Goal: Information Seeking & Learning: Find specific fact

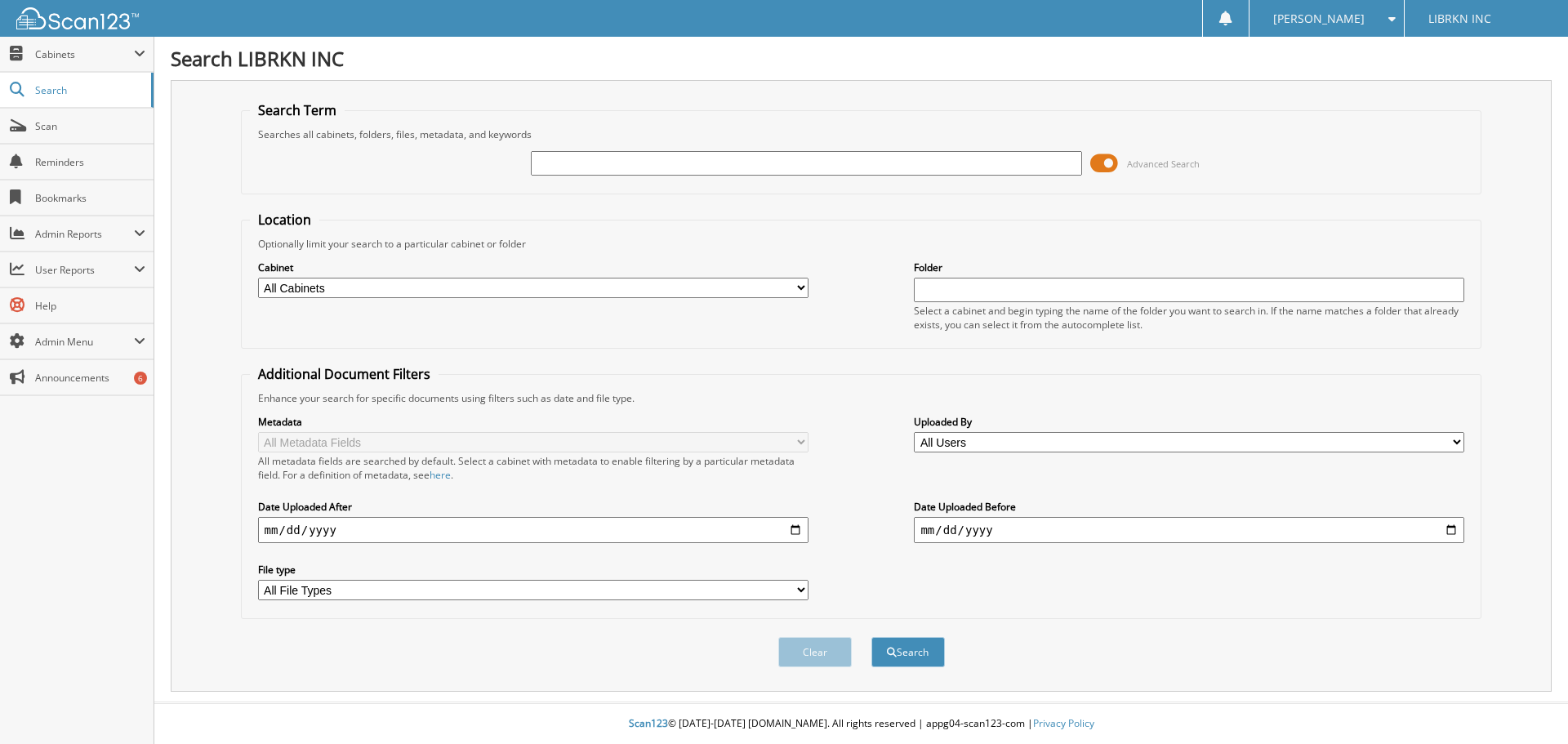
click at [567, 159] on input "text" at bounding box center [805, 163] width 550 height 25
type input "vanderlip"
click at [871, 637] on button "Search" at bounding box center [908, 651] width 74 height 31
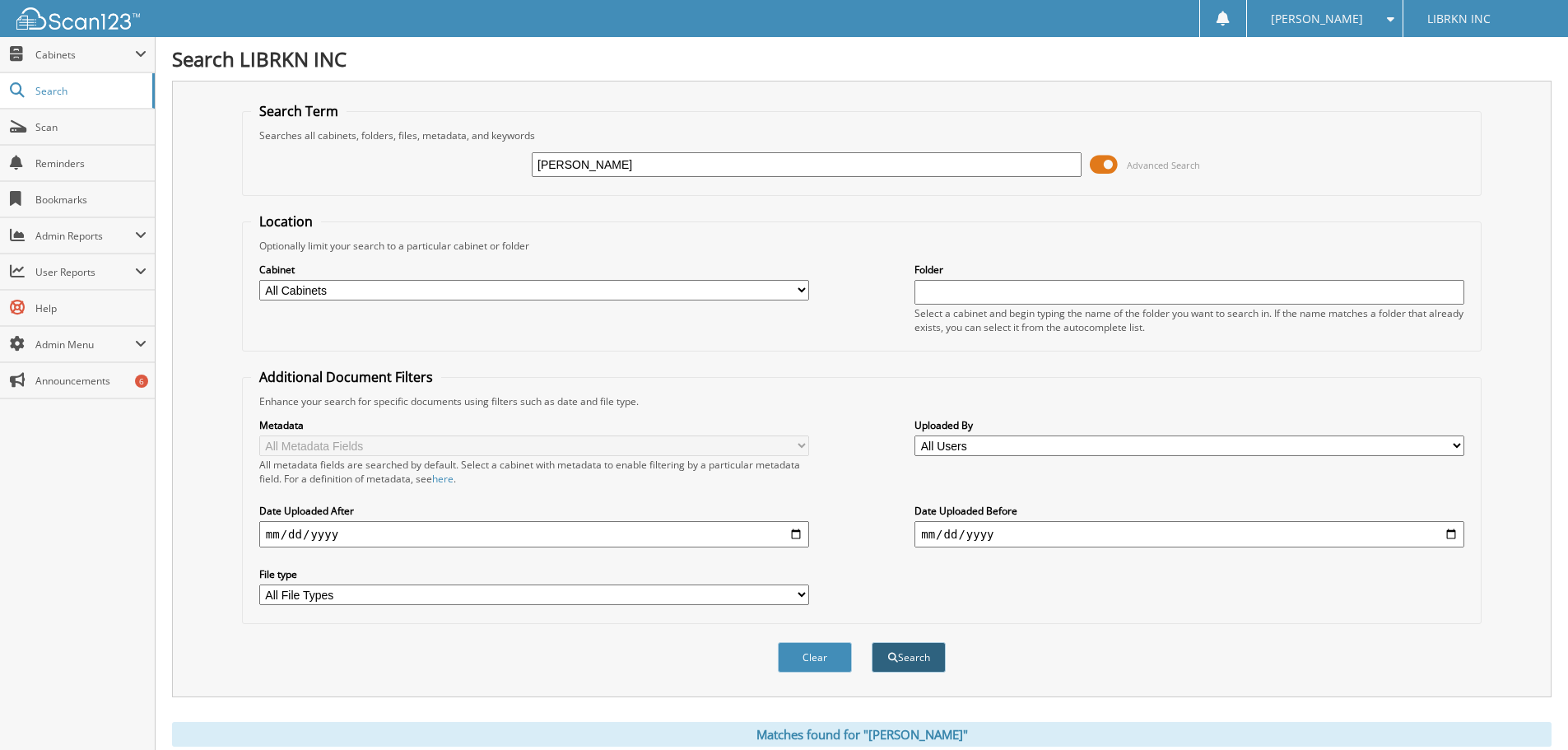
click at [909, 658] on button "Search" at bounding box center [908, 657] width 75 height 31
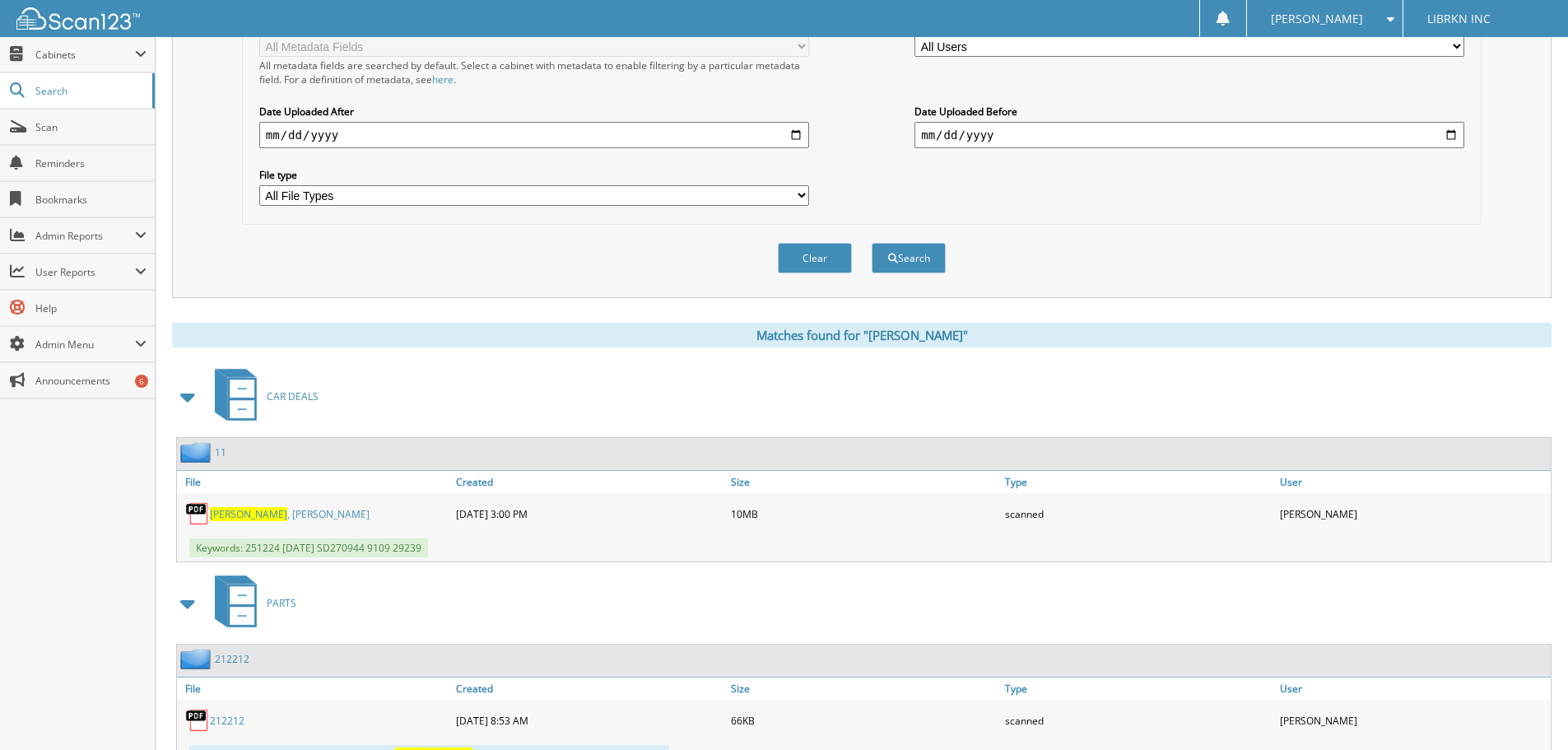
scroll to position [411, 0]
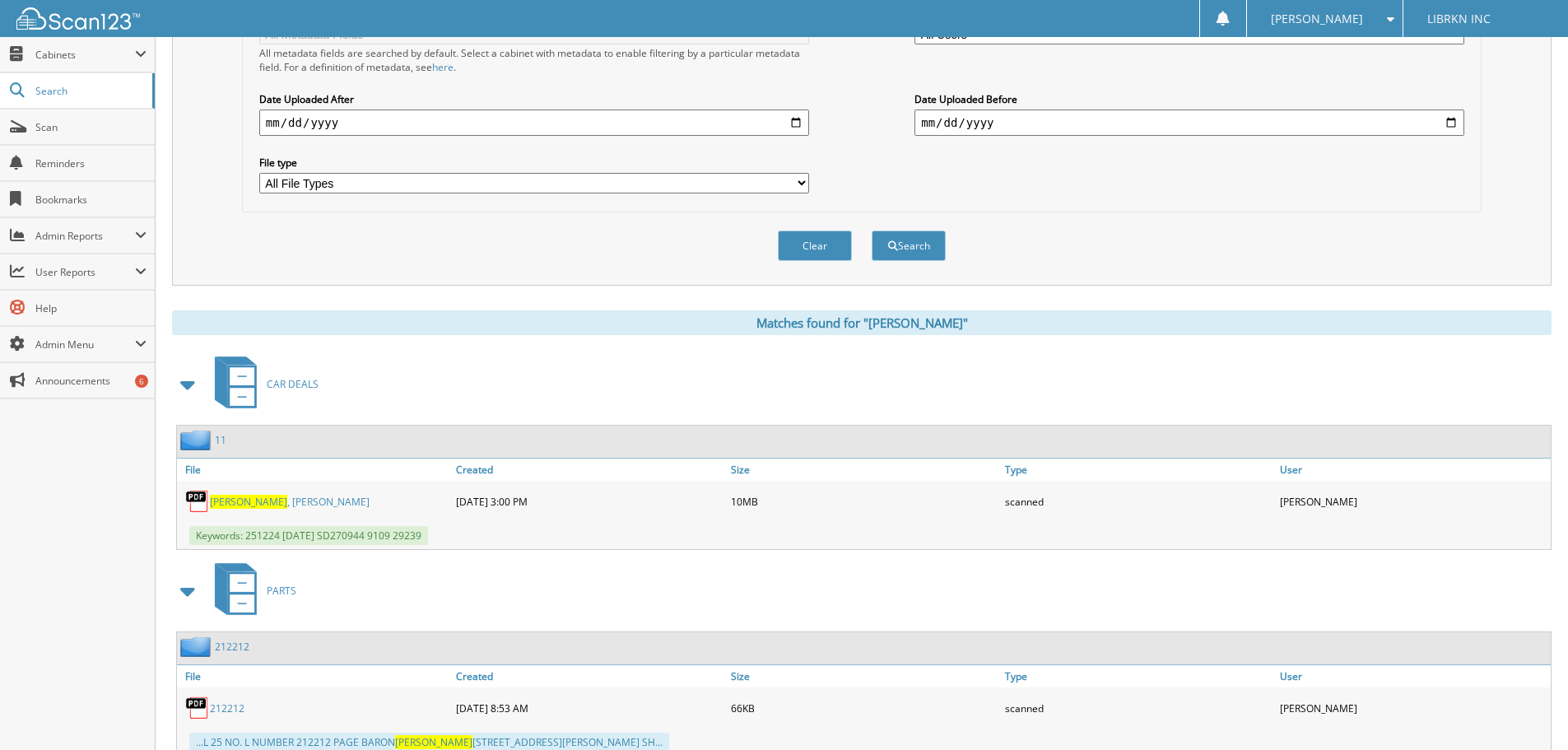
click at [270, 498] on link "VANDERLIP , AARON" at bounding box center [289, 502] width 160 height 14
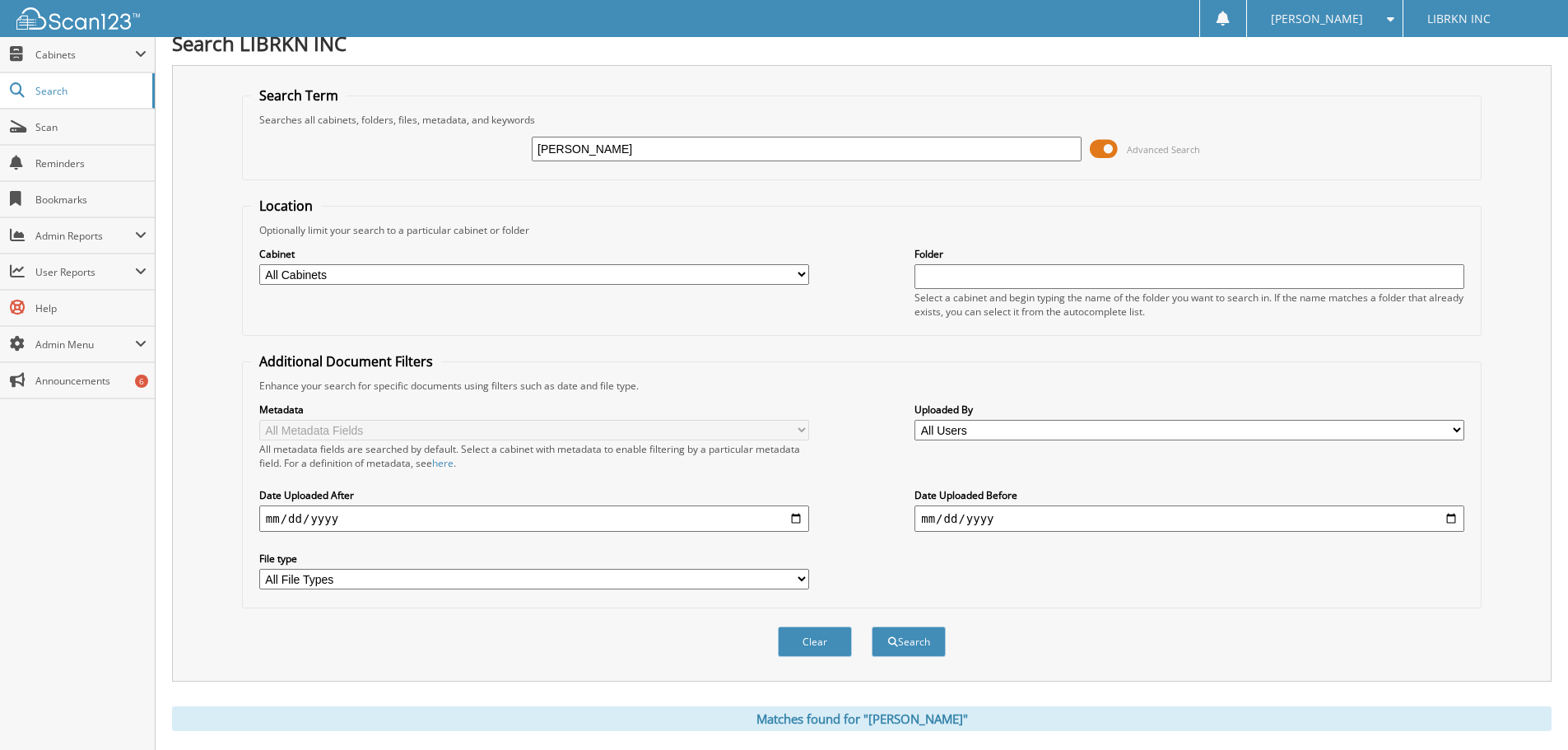
scroll to position [0, 0]
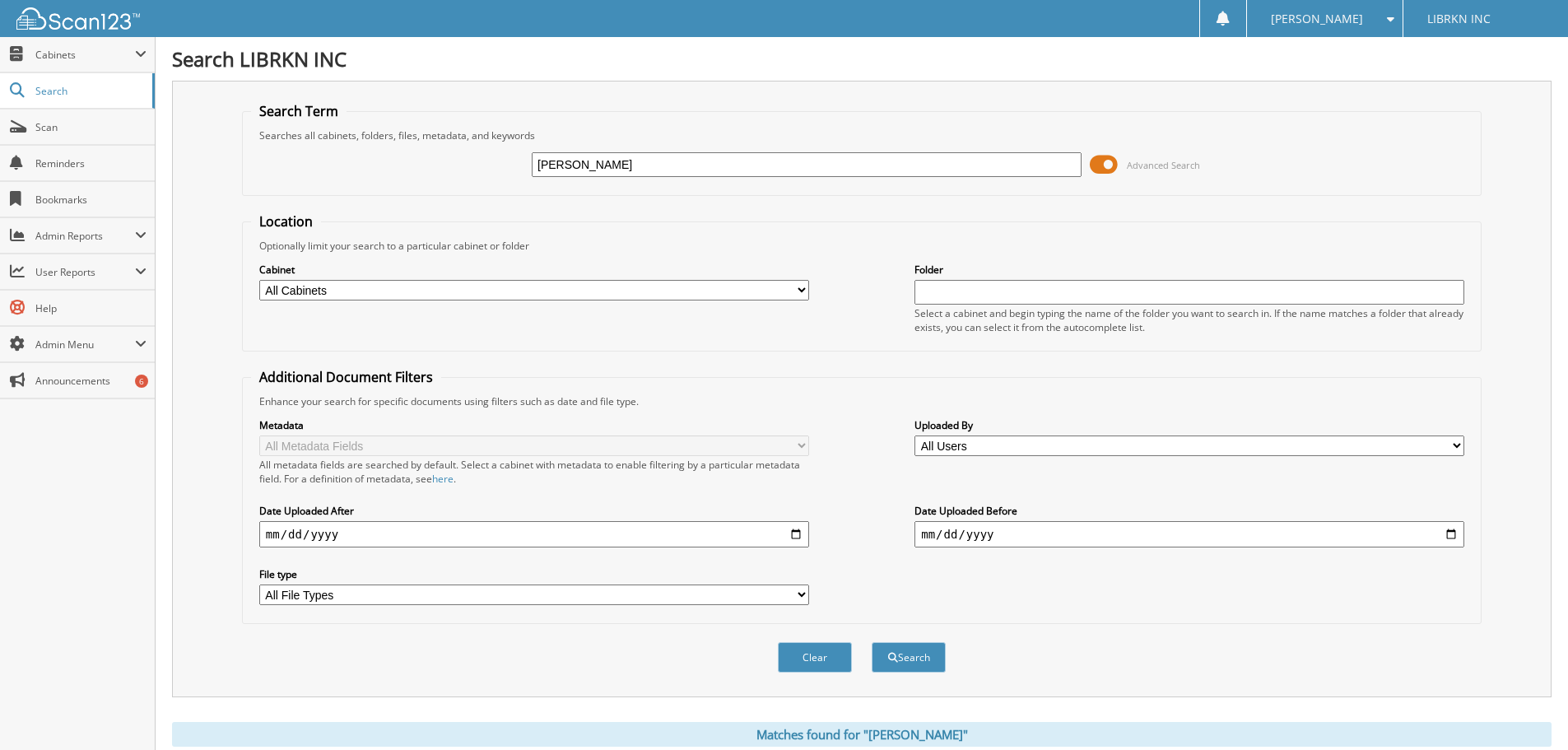
drag, startPoint x: 603, startPoint y: 165, endPoint x: 500, endPoint y: 170, distance: 103.1
click at [500, 170] on div "vanderlip Advanced Search" at bounding box center [862, 164] width 1221 height 45
type input "estes"
click at [871, 642] on button "Search" at bounding box center [908, 657] width 75 height 31
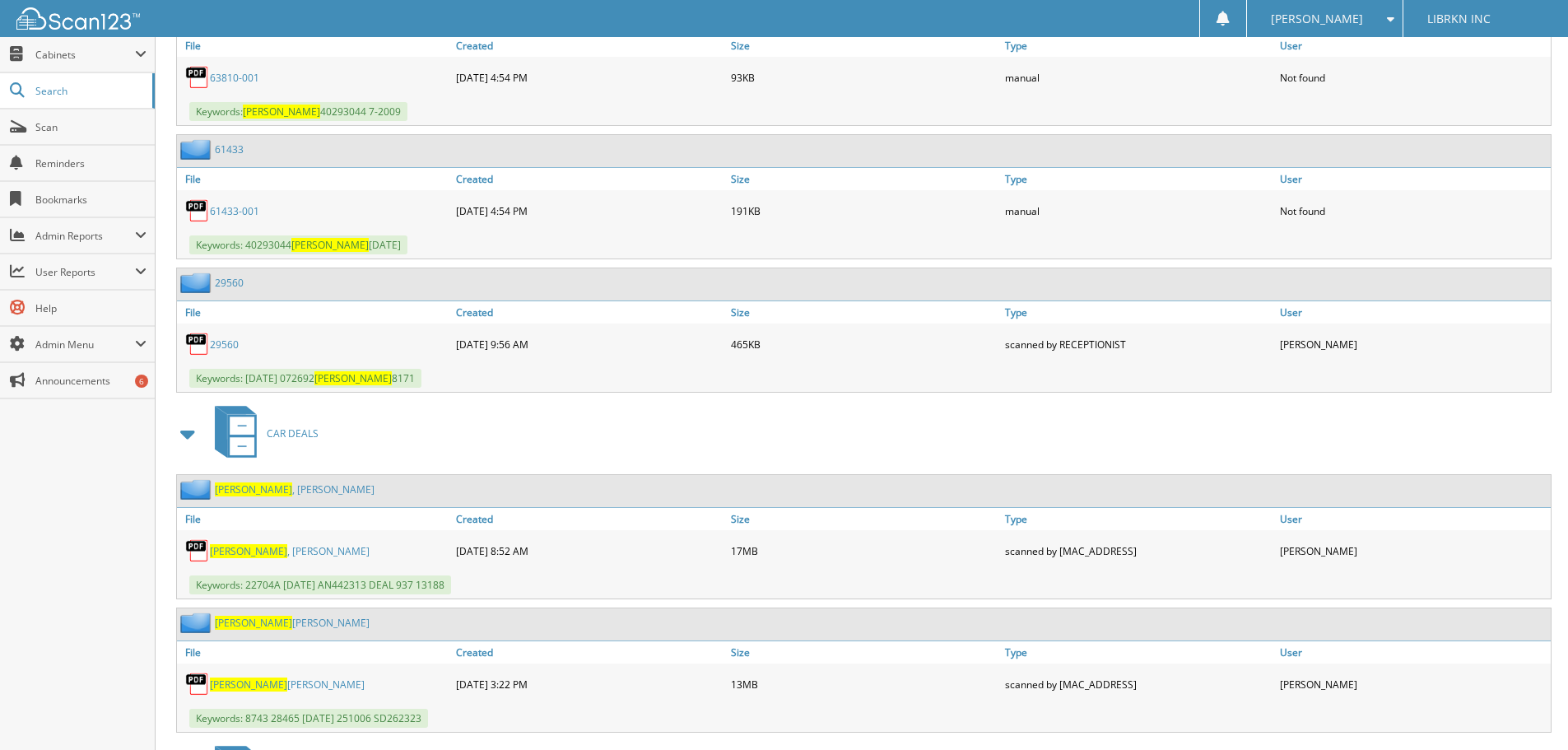
scroll to position [17729, 0]
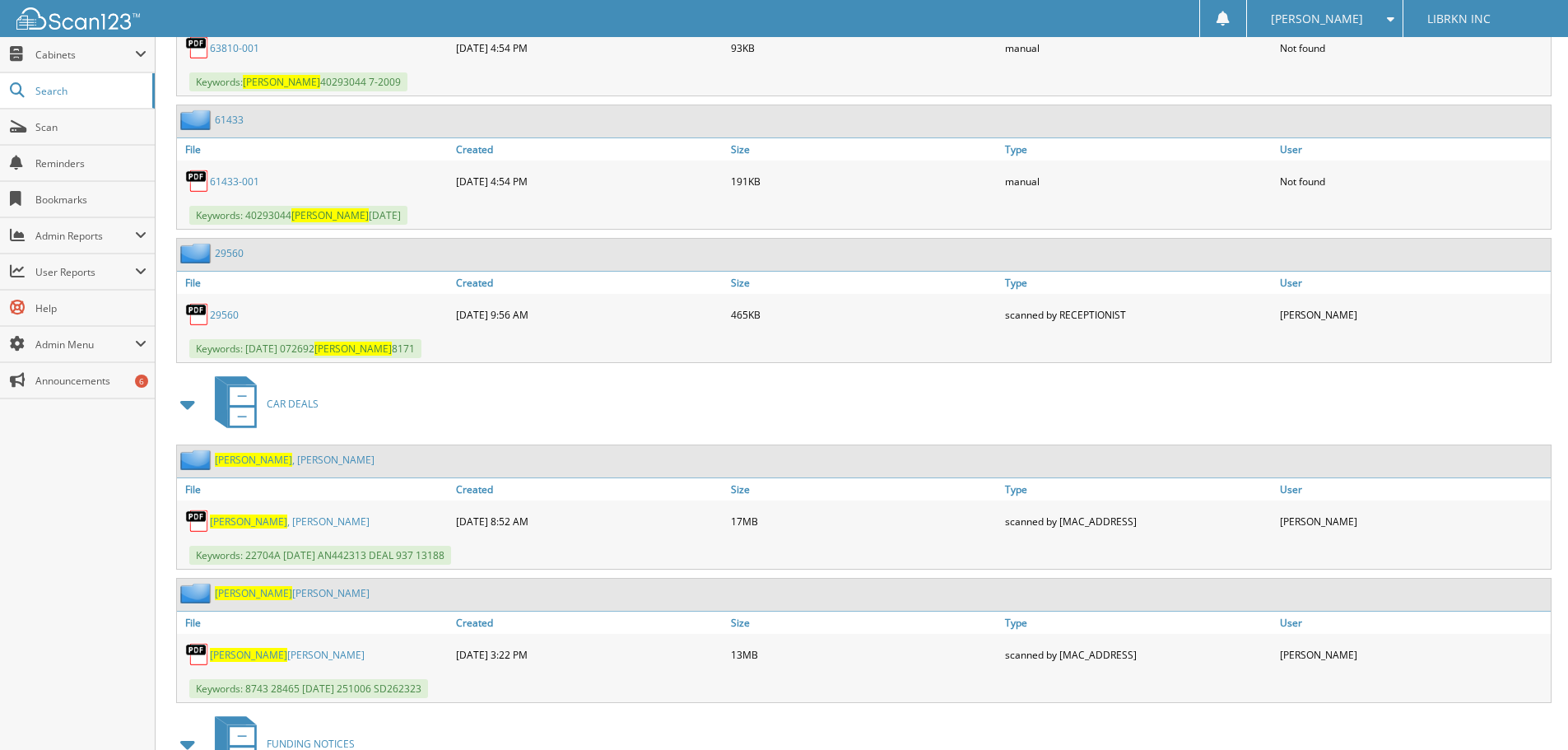
click at [261, 654] on link "ESTES JR, JAMES" at bounding box center [287, 655] width 155 height 14
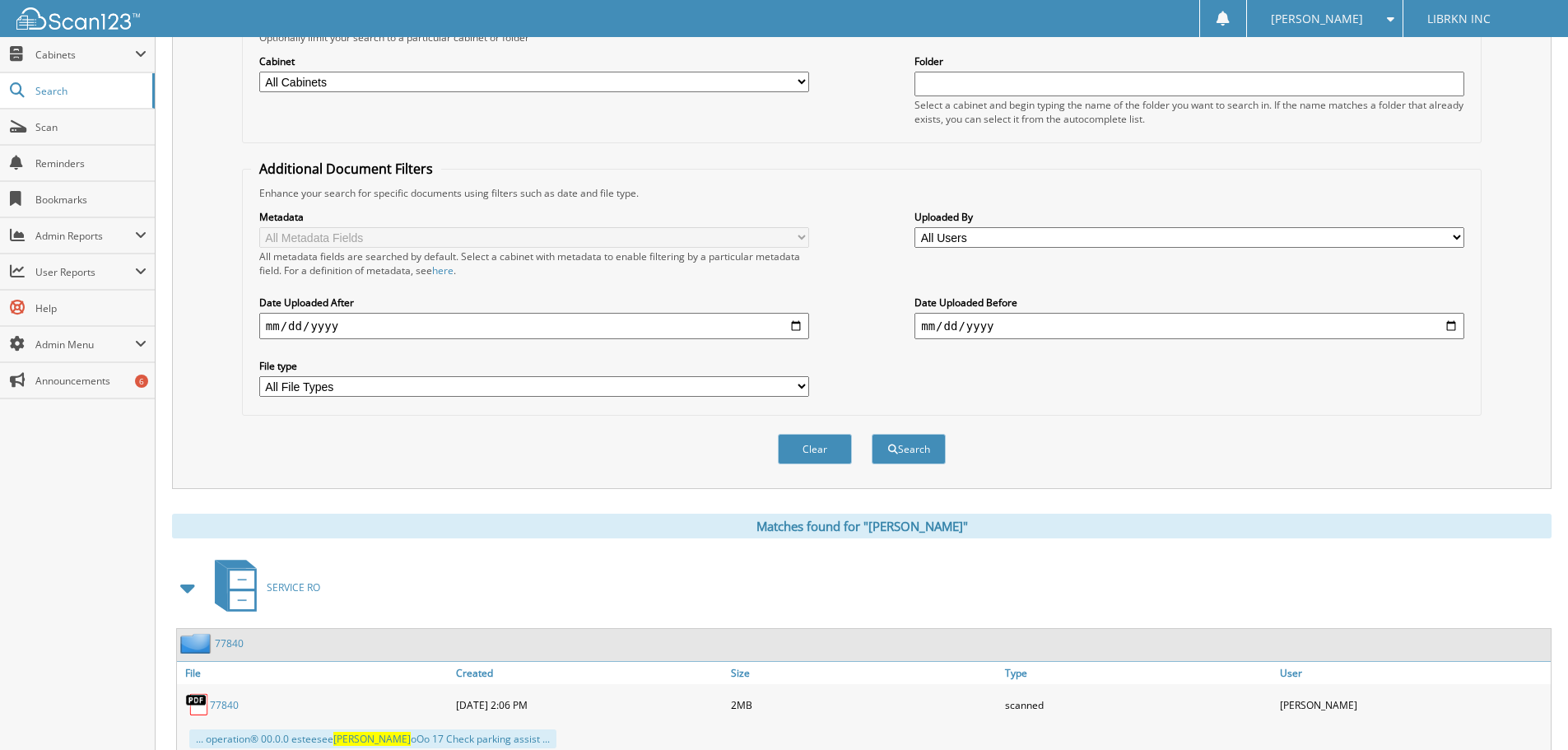
scroll to position [0, 0]
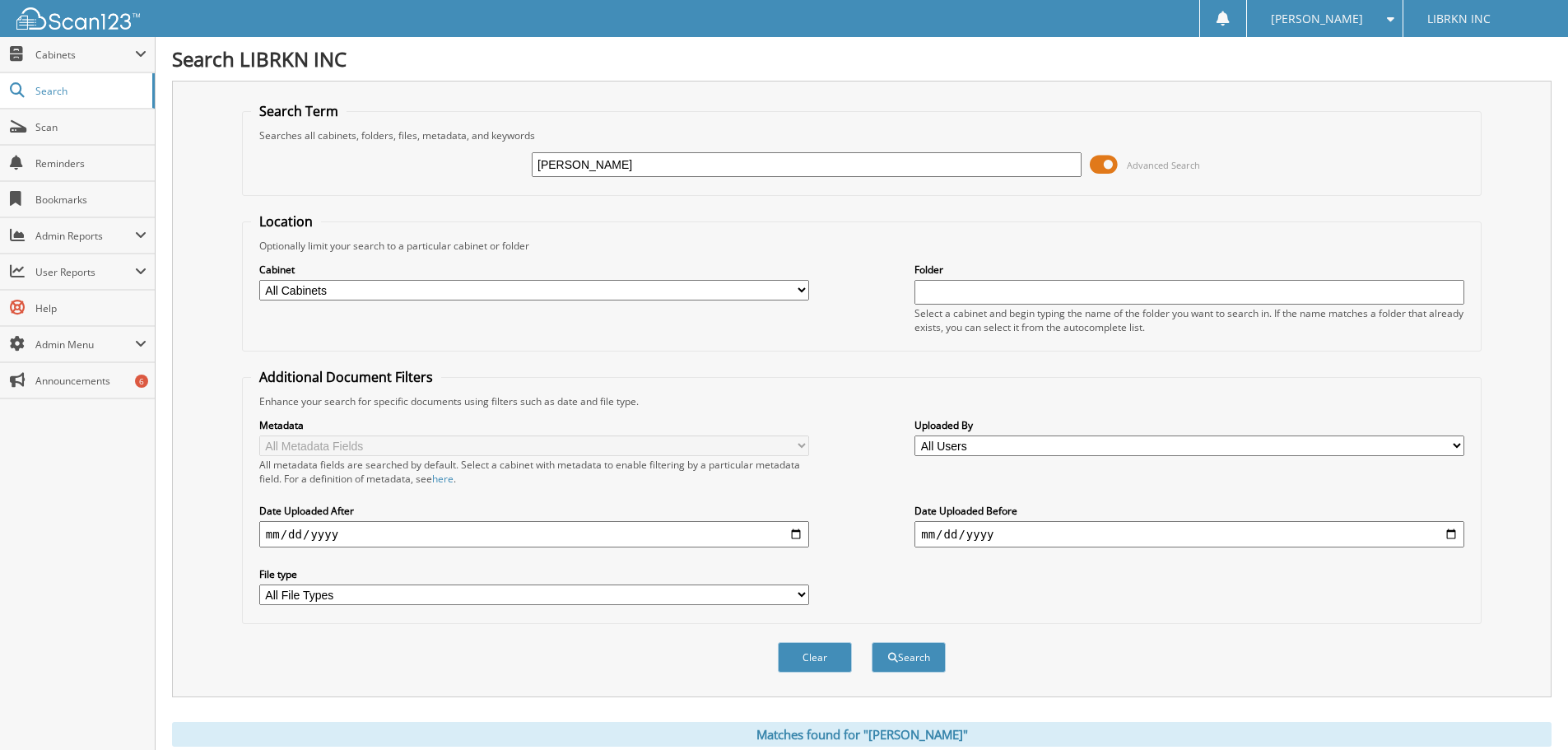
drag, startPoint x: 571, startPoint y: 167, endPoint x: 474, endPoint y: 157, distance: 97.5
click at [474, 157] on div "estes Advanced Search" at bounding box center [862, 164] width 1221 height 45
type input "[PERSON_NAME]"
click at [871, 642] on button "Search" at bounding box center [908, 657] width 75 height 31
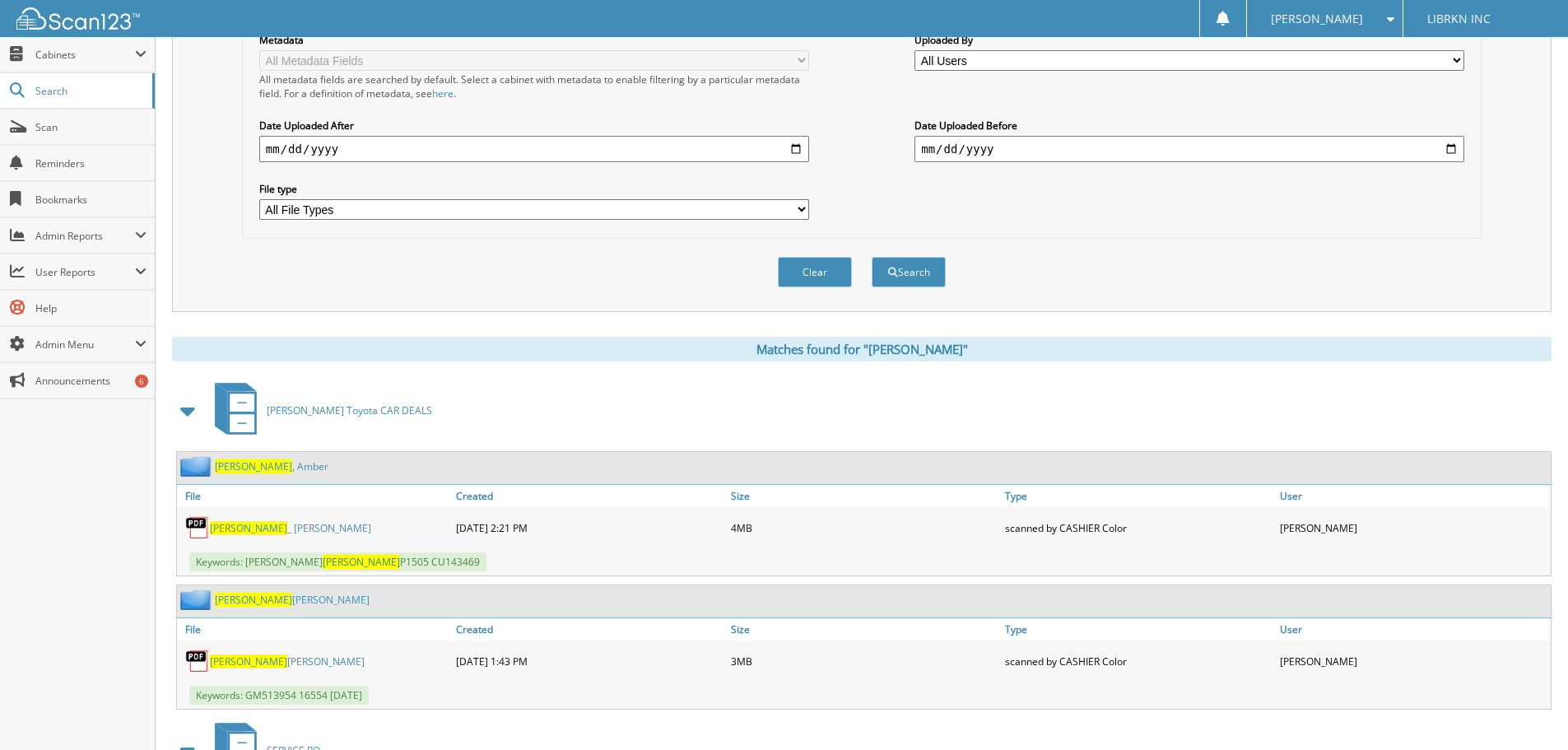
scroll to position [411, 0]
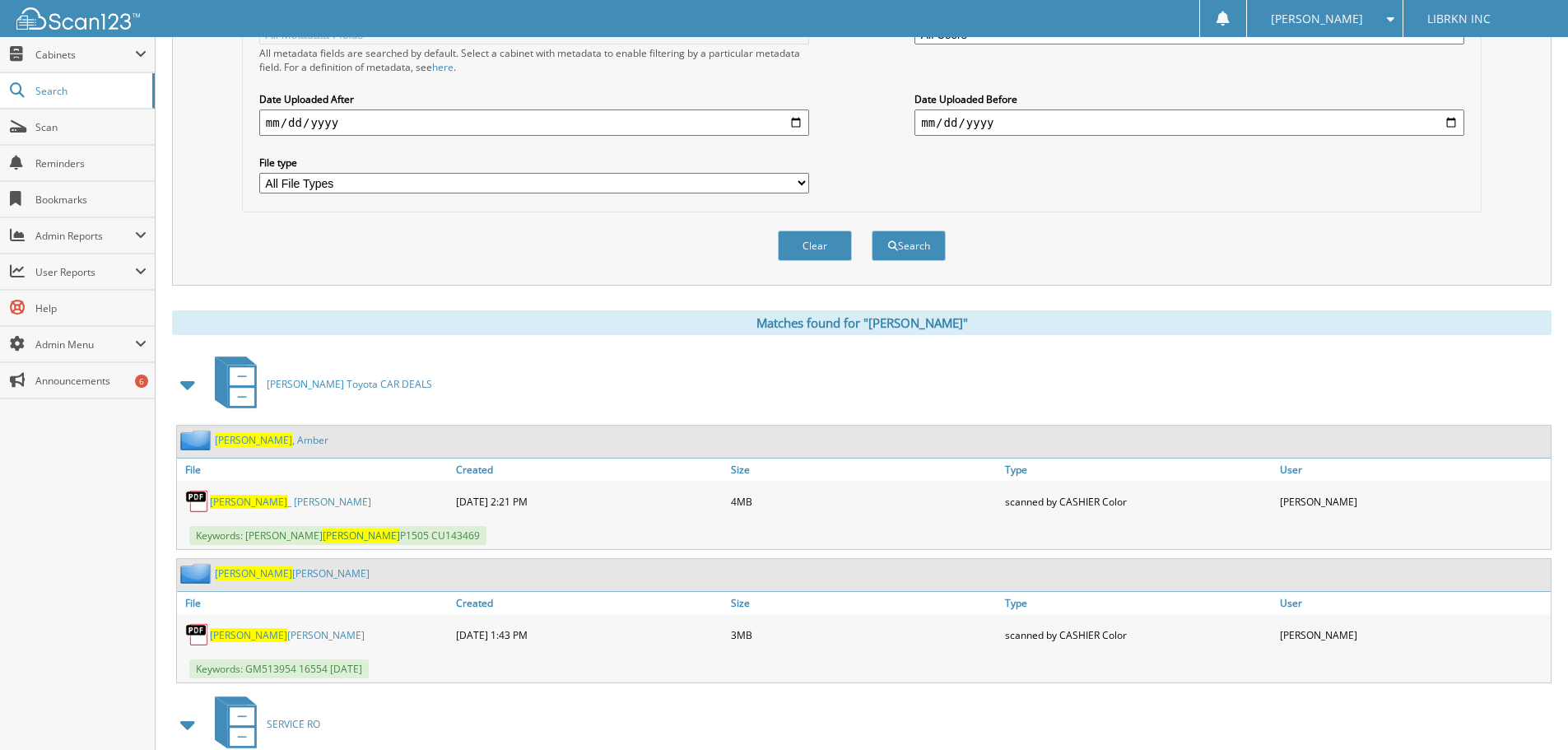
click at [282, 636] on link "MCALARY BRUCE NANCY" at bounding box center [287, 635] width 155 height 14
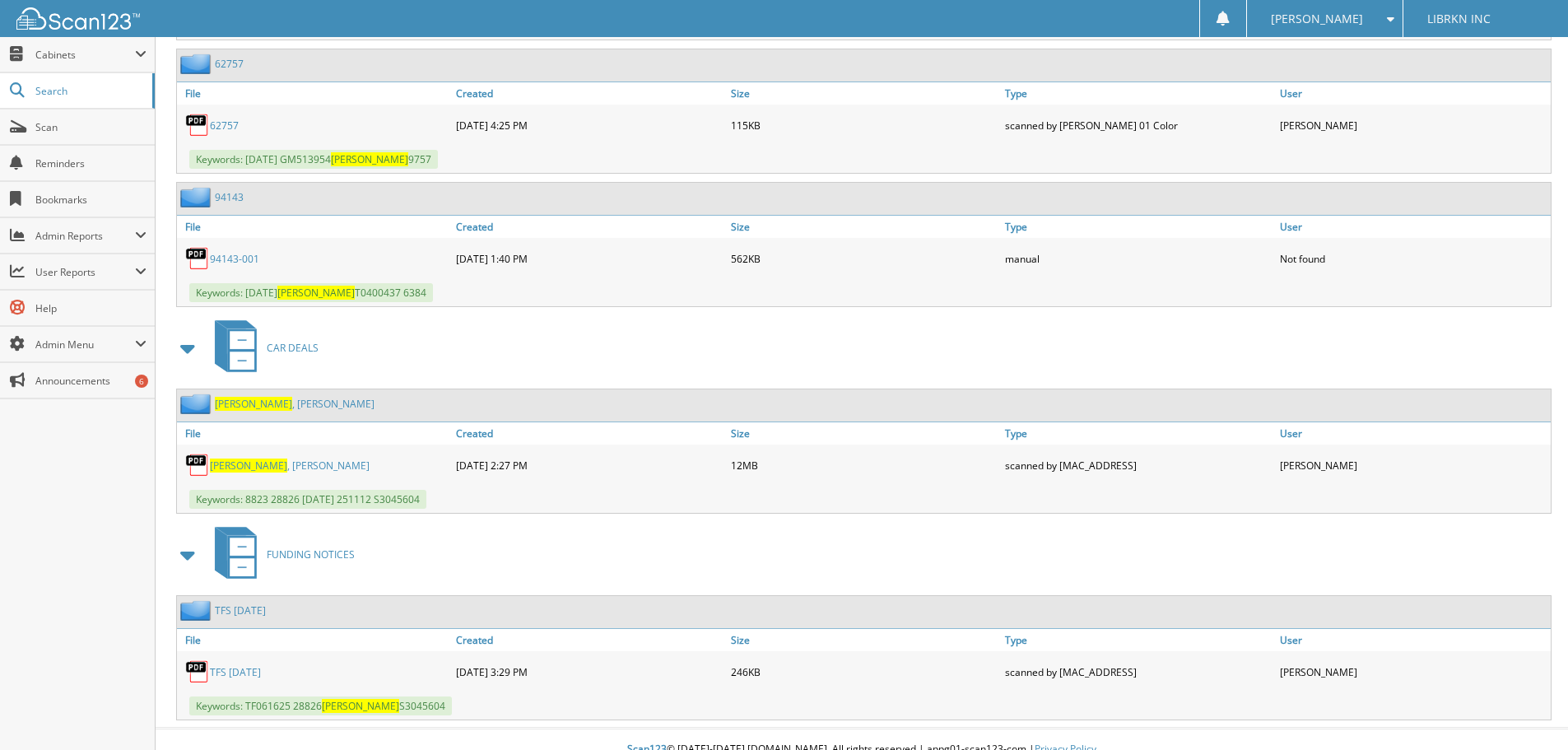
scroll to position [1630, 0]
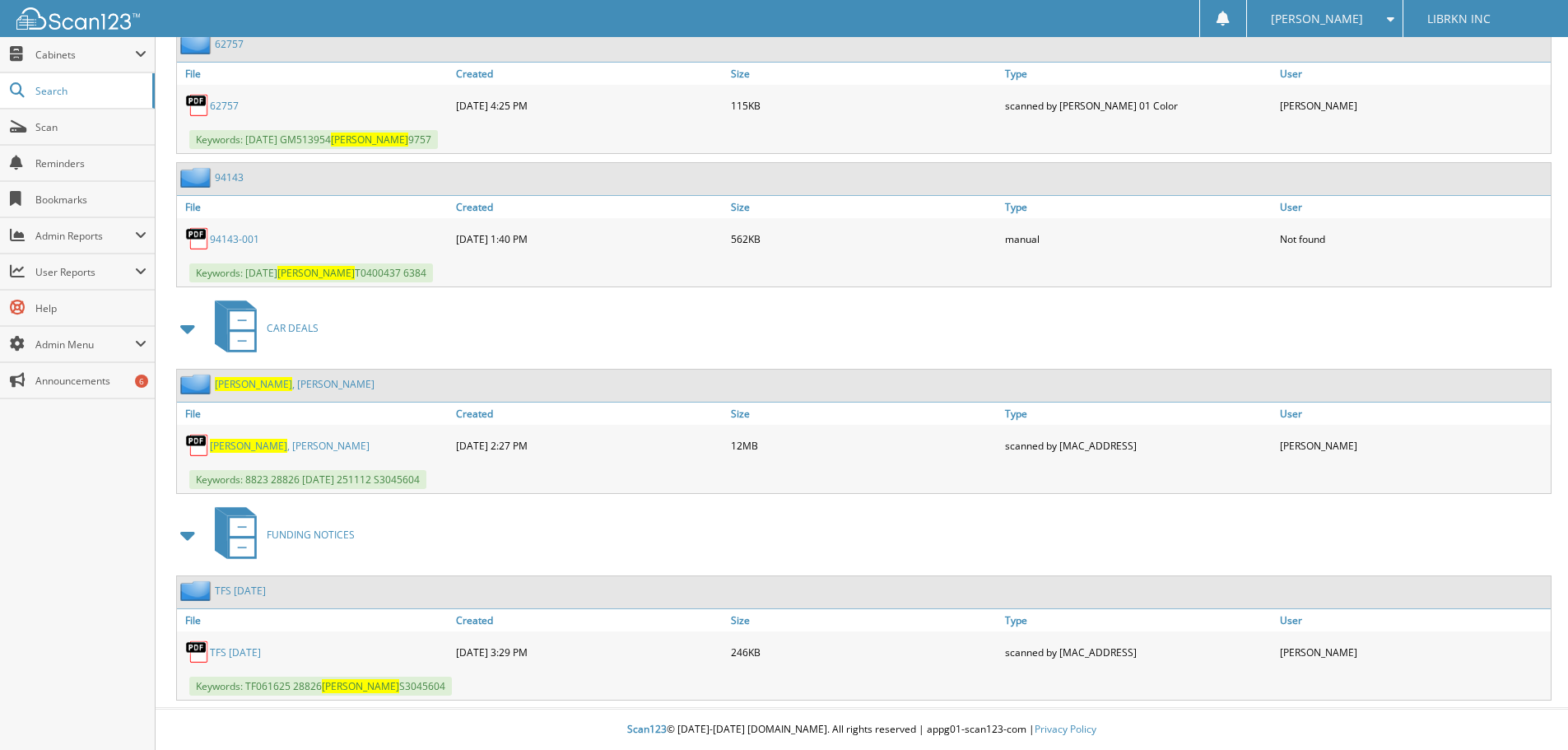
click at [268, 443] on link "MCALARY , BRUCE" at bounding box center [289, 446] width 160 height 14
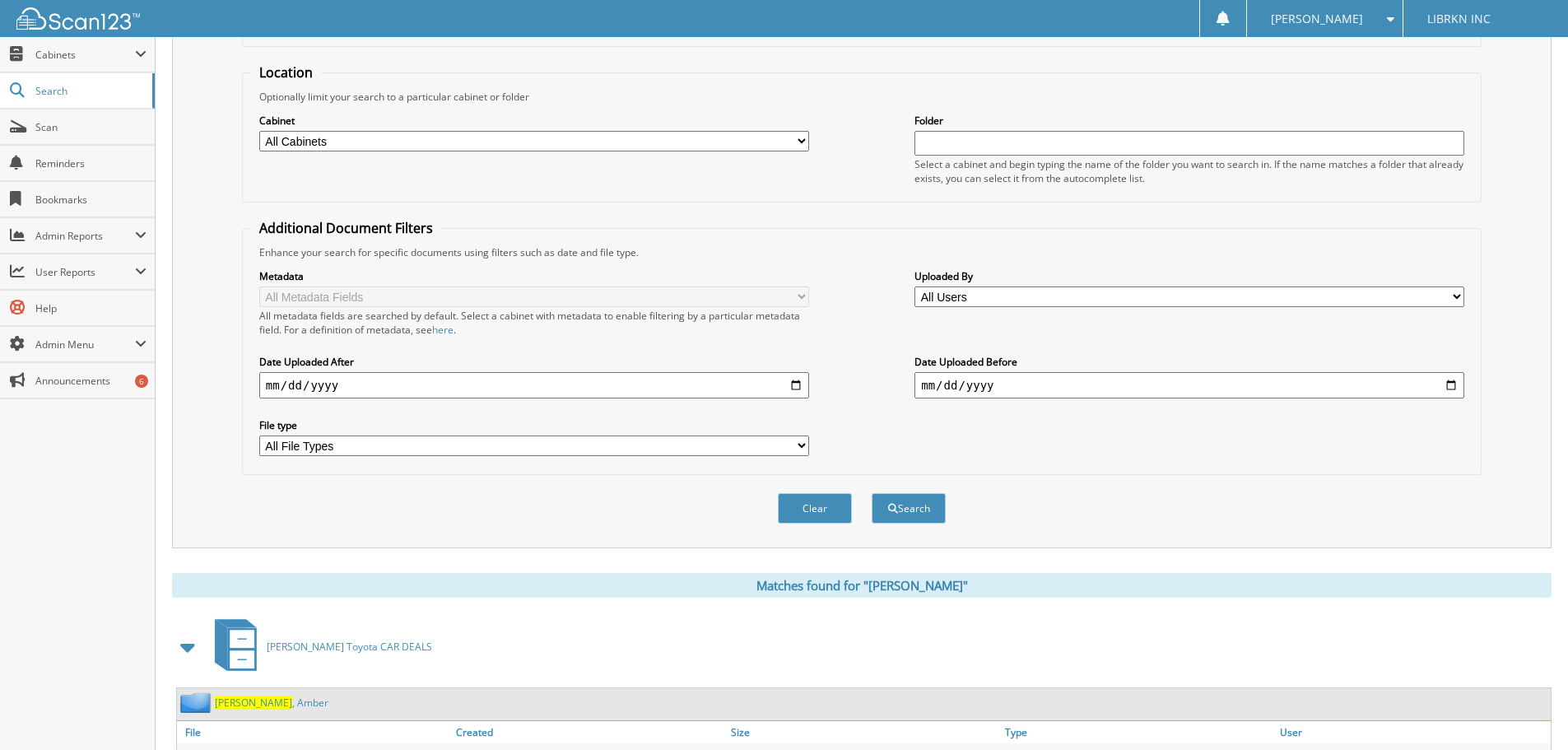
scroll to position [0, 0]
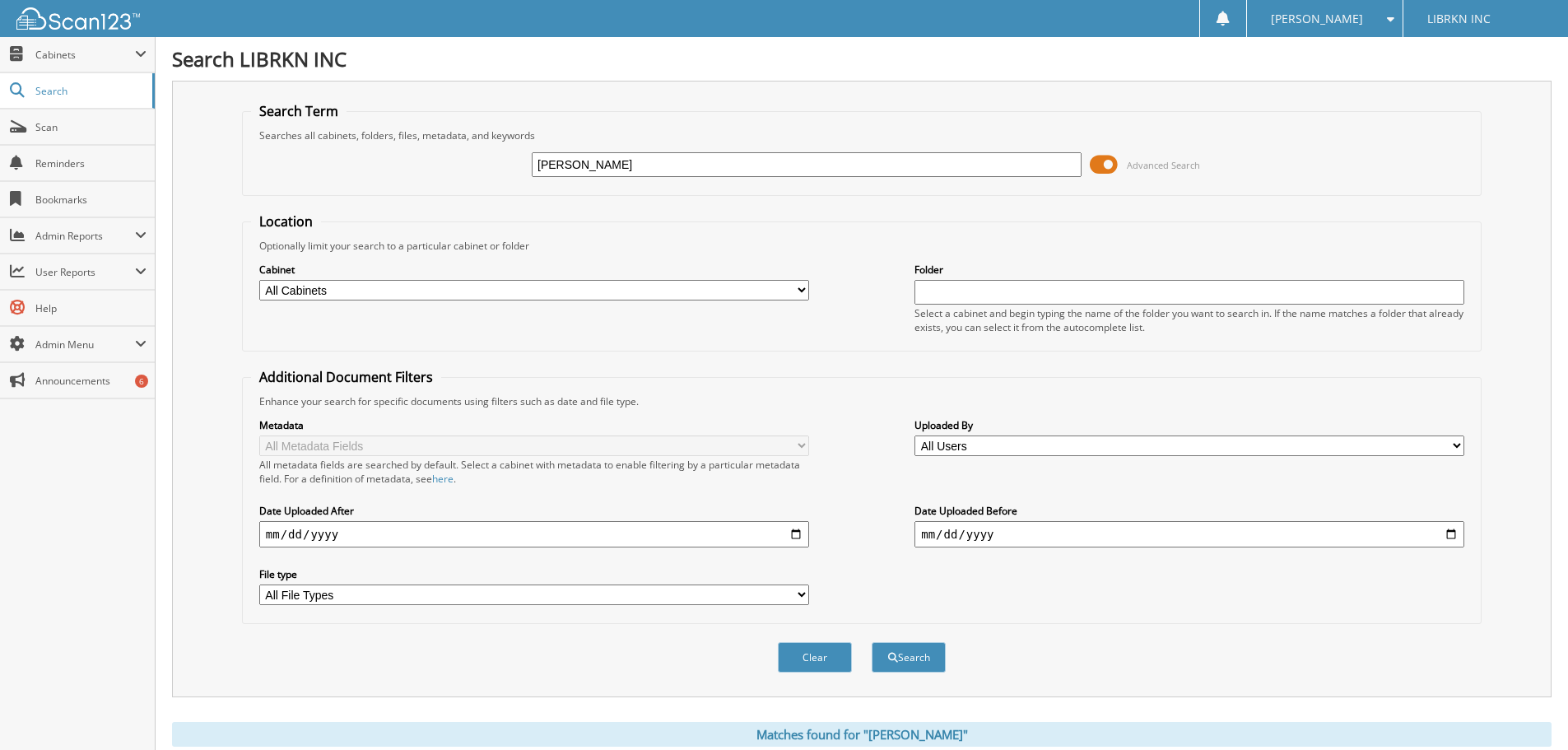
drag, startPoint x: 599, startPoint y: 164, endPoint x: 462, endPoint y: 178, distance: 137.7
click at [462, 178] on div "mcalary Advanced Search" at bounding box center [862, 164] width 1221 height 45
type input "anderson"
click at [871, 642] on button "Search" at bounding box center [908, 657] width 75 height 31
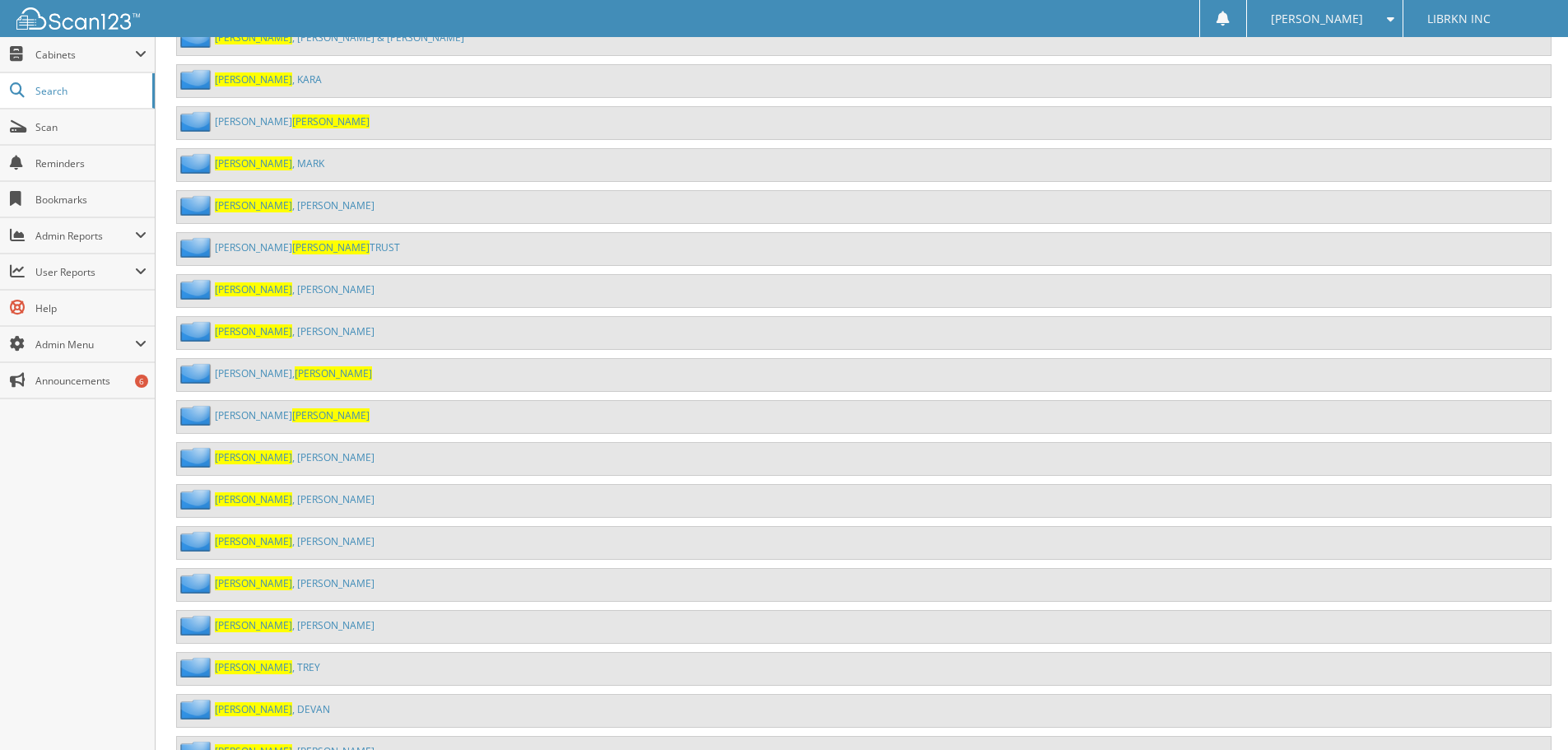
scroll to position [4691, 0]
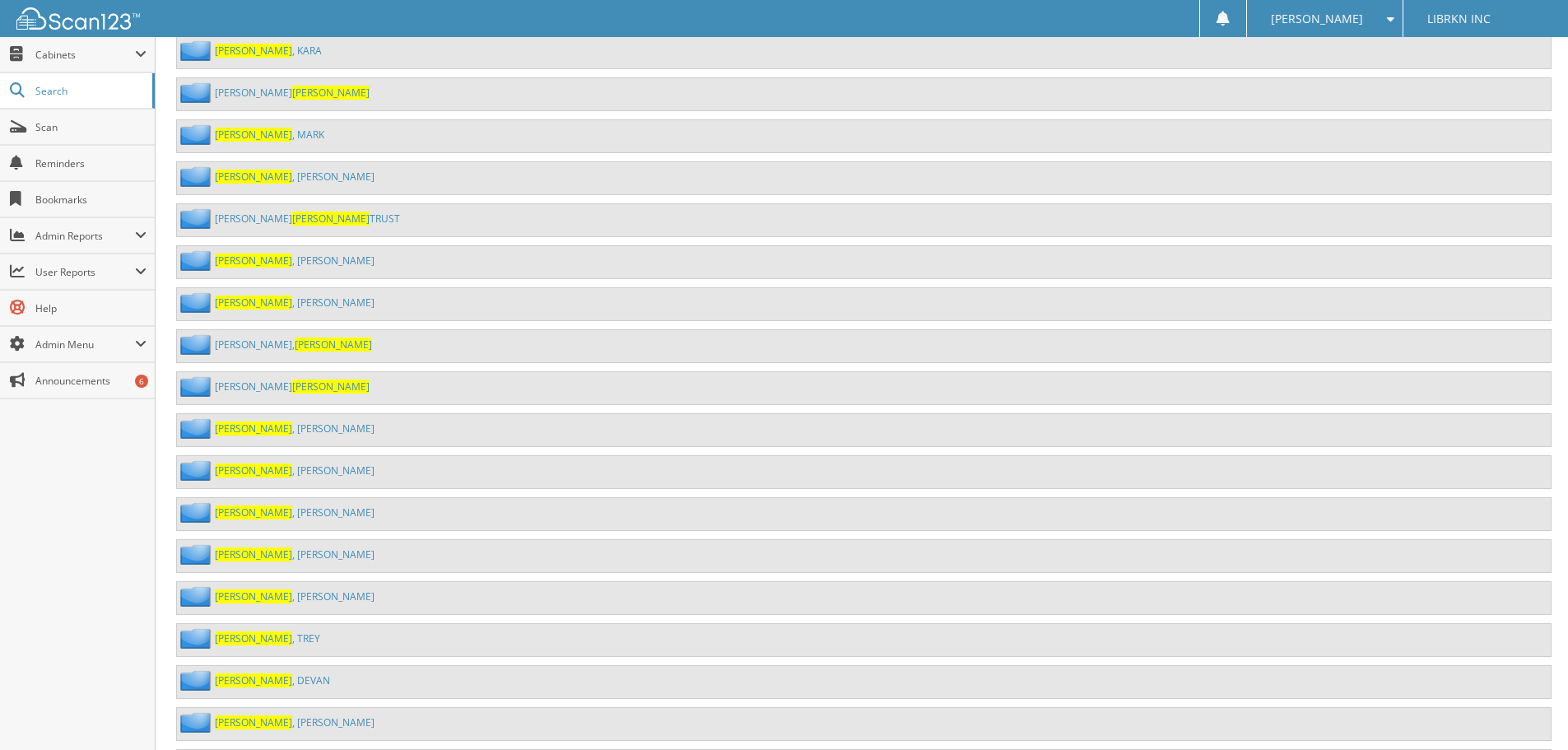
click at [280, 549] on link "ANDERSON , AMY" at bounding box center [294, 554] width 160 height 14
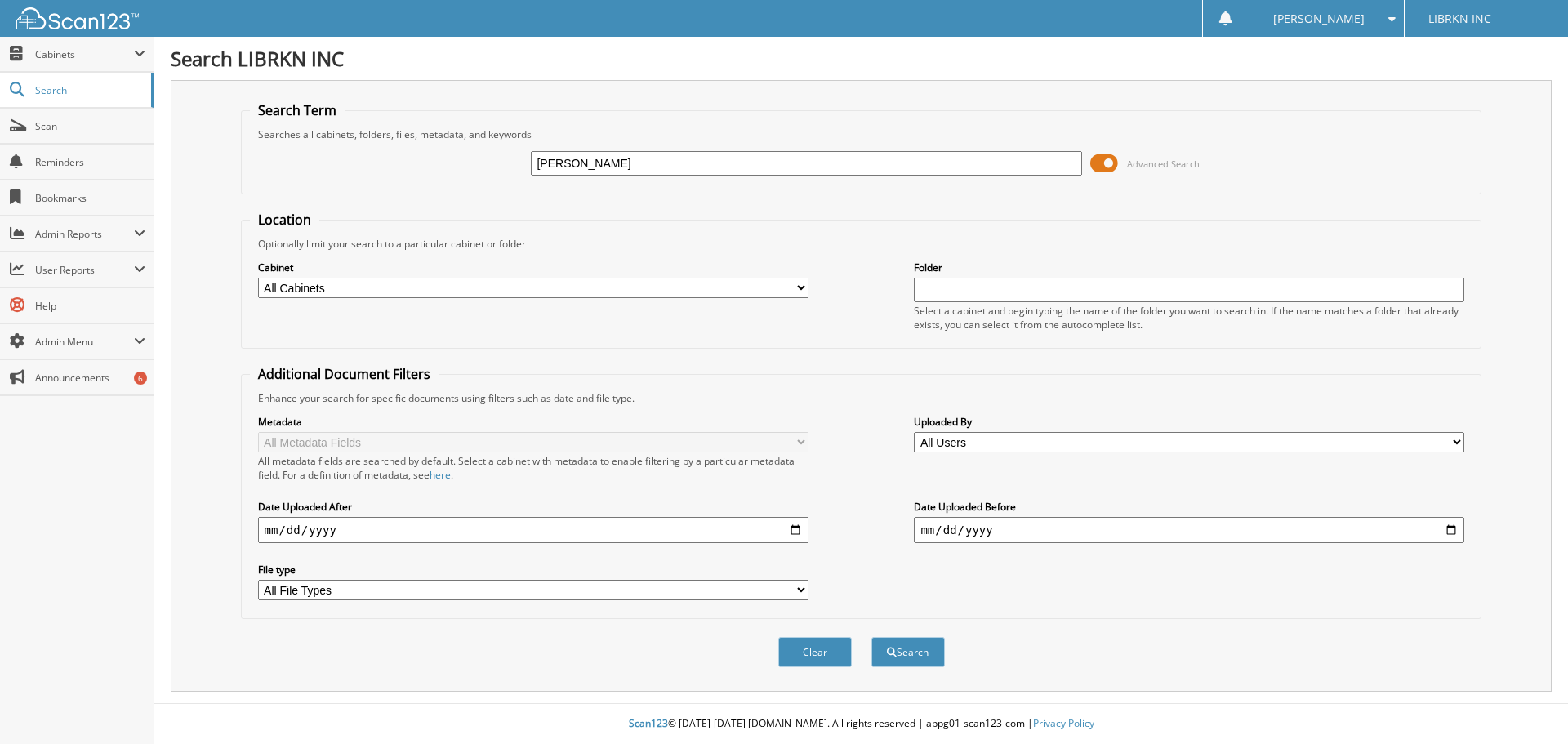
type input "[PERSON_NAME]"
click at [871, 637] on button "Search" at bounding box center [908, 651] width 74 height 31
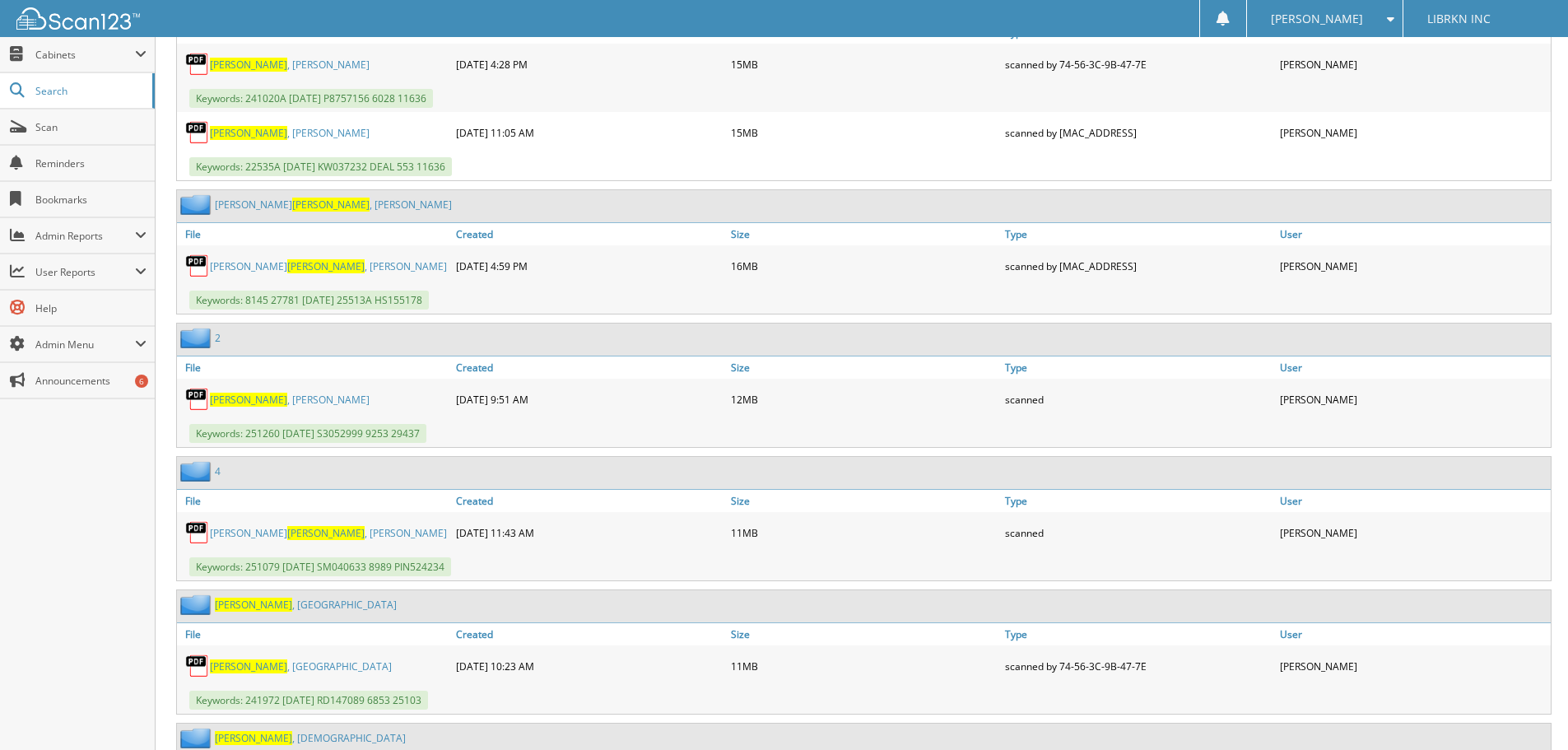
scroll to position [3538, 0]
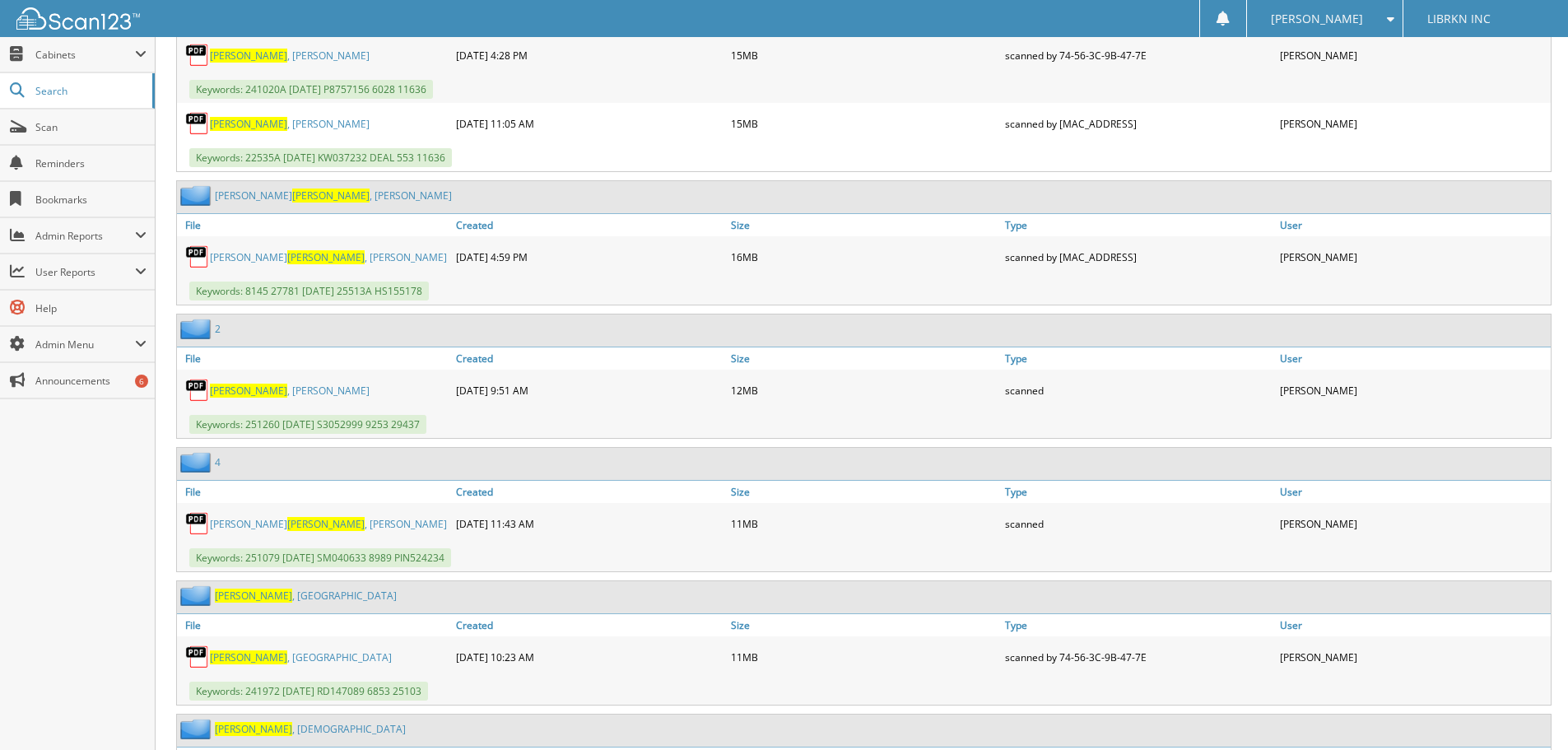
click at [242, 383] on span "GONZALEZ" at bounding box center [248, 390] width 78 height 14
click at [51, 93] on span "Search" at bounding box center [89, 90] width 108 height 14
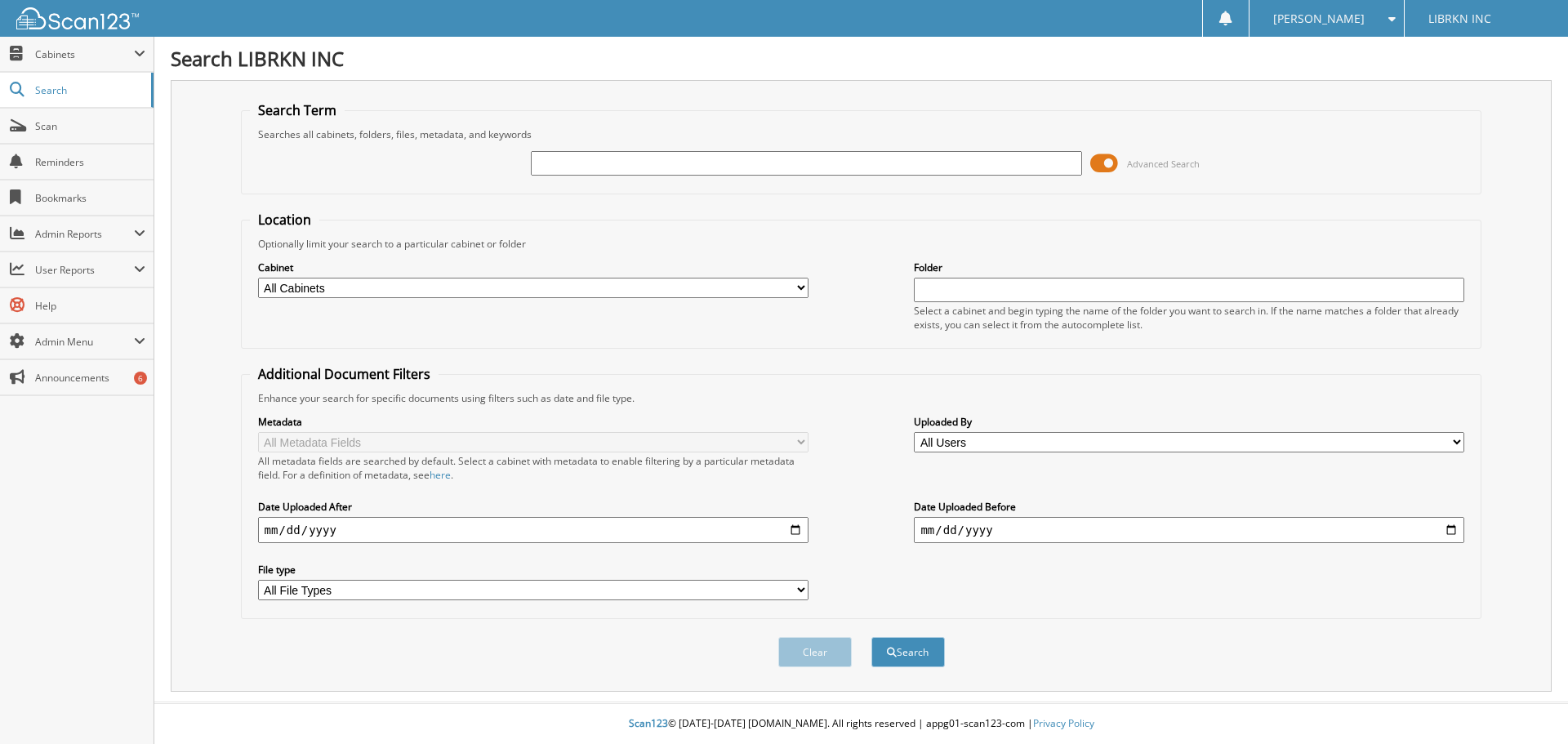
click at [592, 168] on input "text" at bounding box center [805, 163] width 550 height 25
type input "huang"
click at [871, 637] on button "Search" at bounding box center [908, 651] width 74 height 31
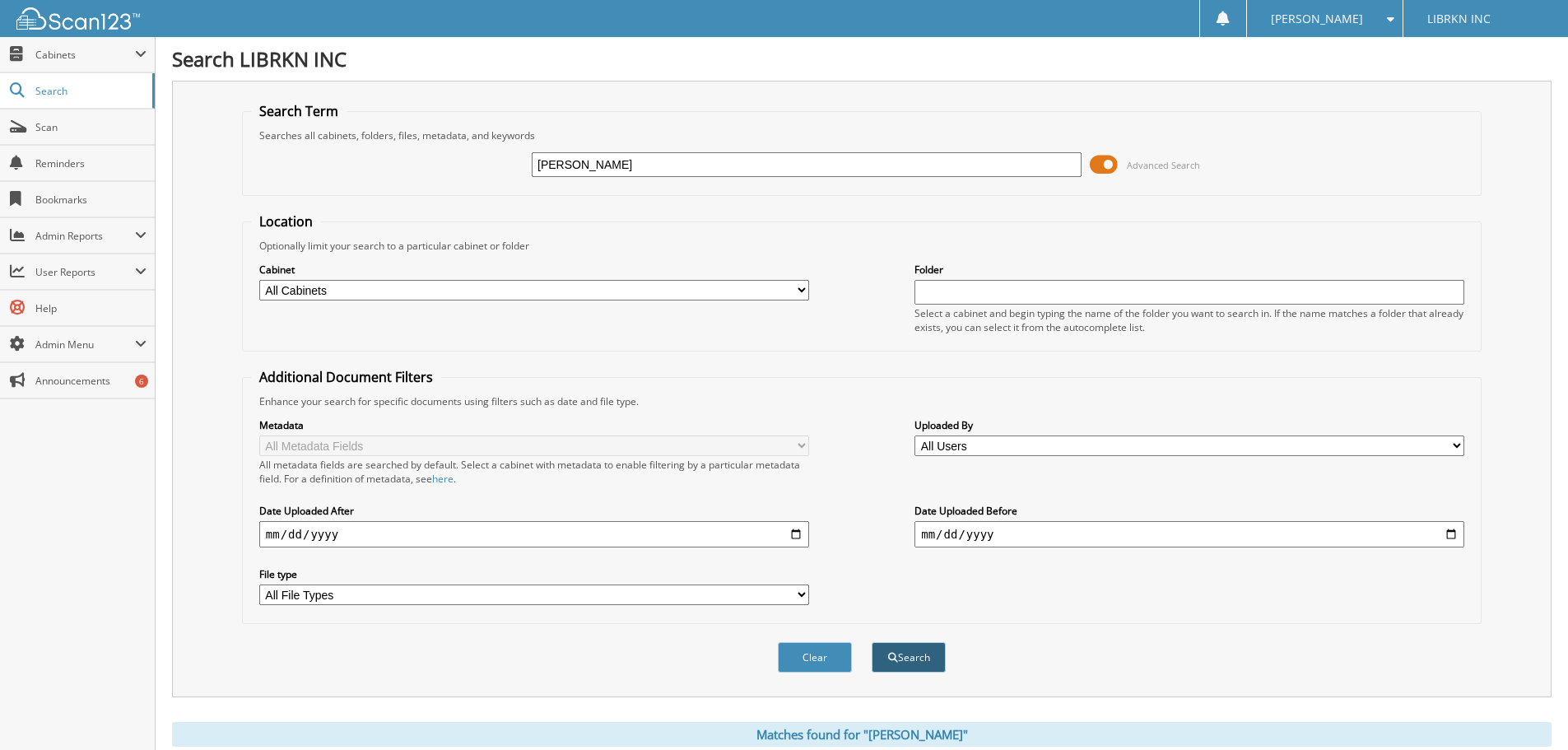
click at [915, 661] on button "Search" at bounding box center [908, 657] width 75 height 31
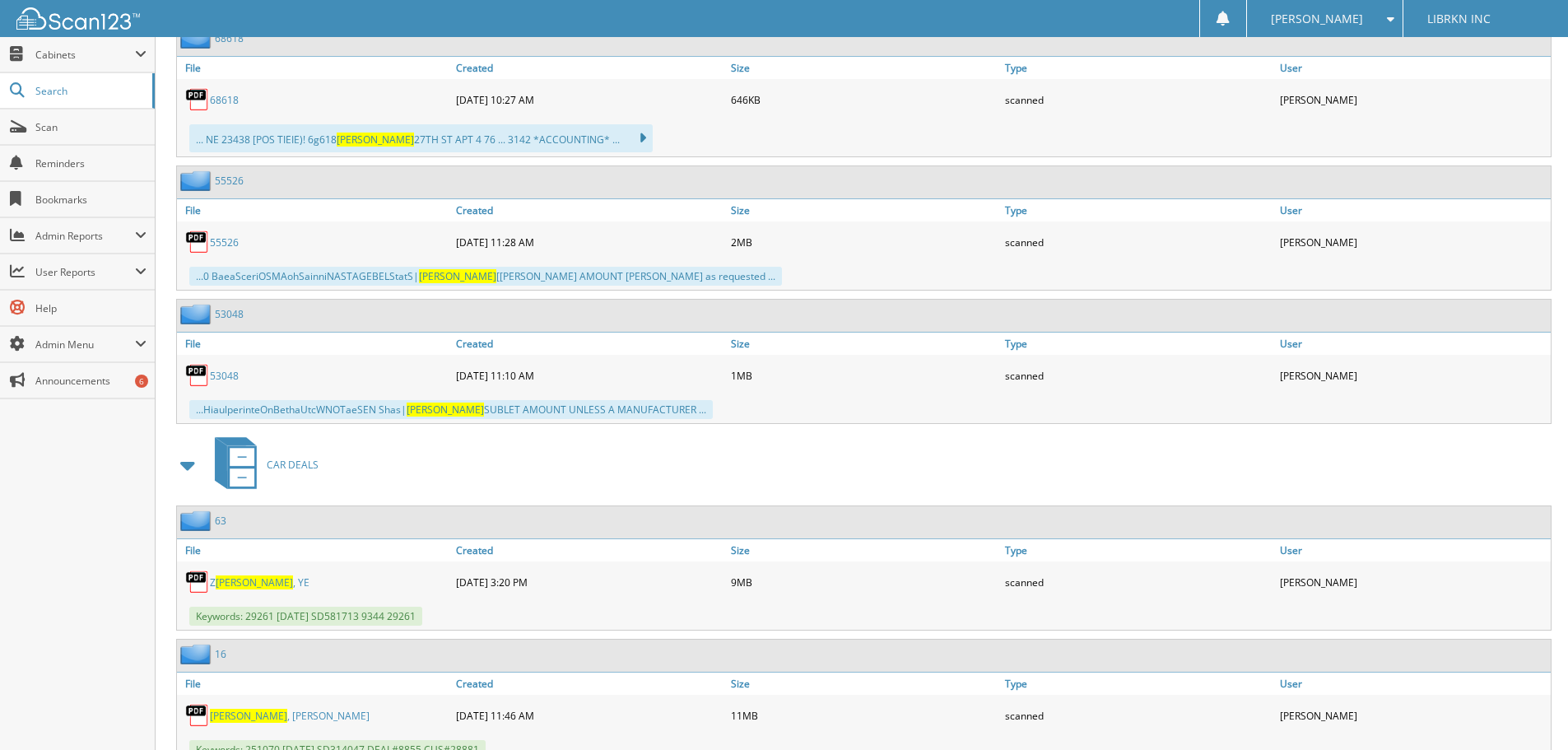
scroll to position [1070, 0]
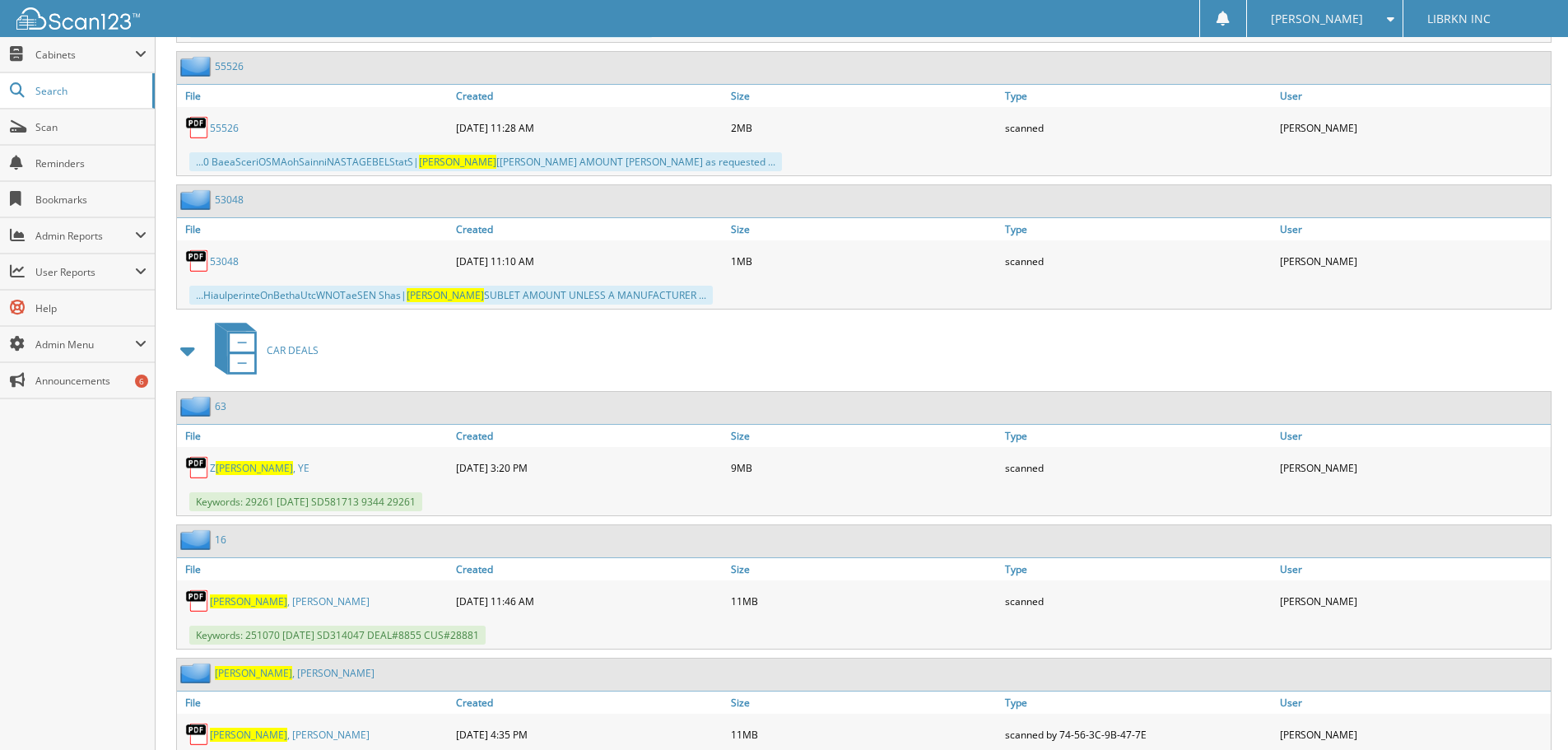
click at [267, 602] on link "[PERSON_NAME]" at bounding box center [289, 601] width 160 height 14
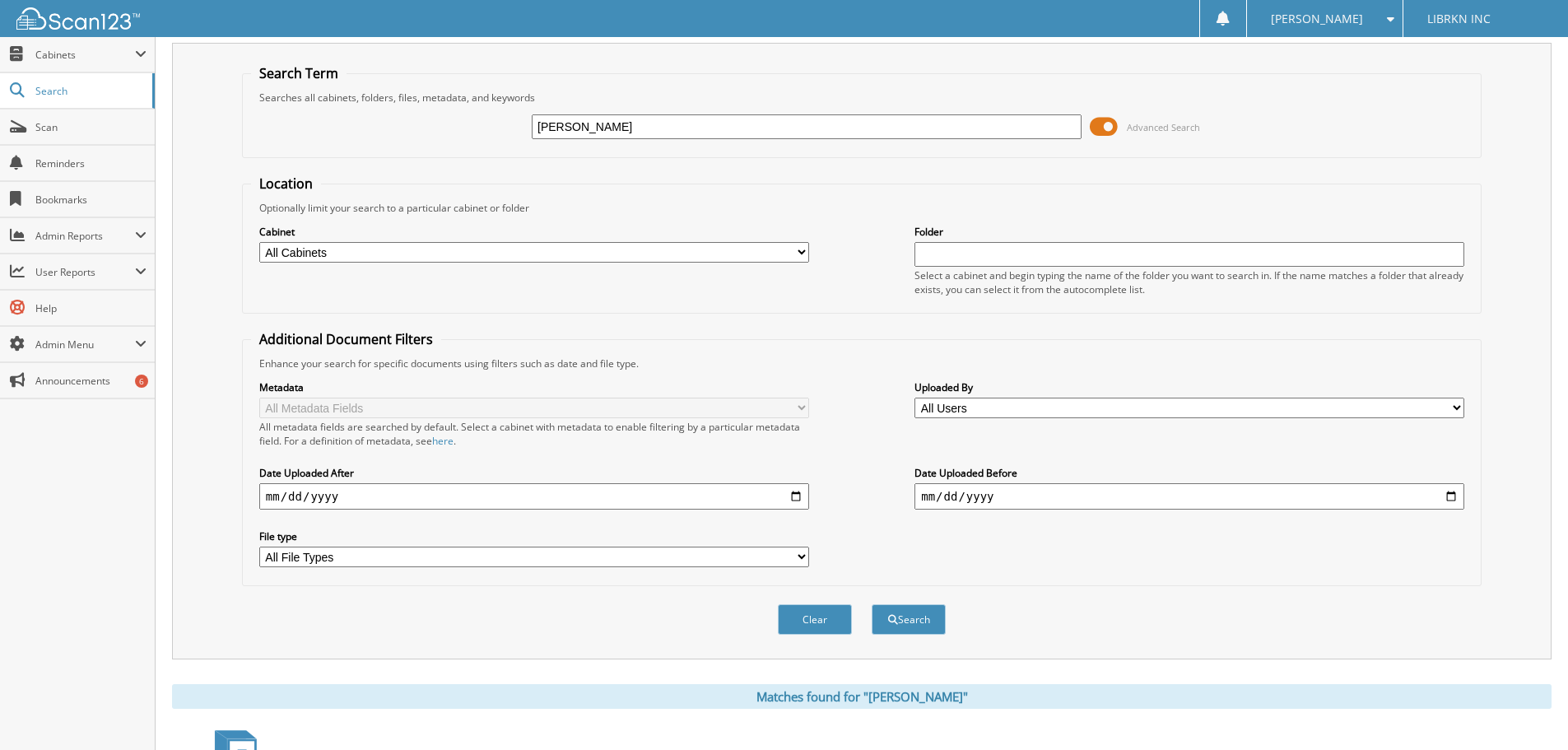
scroll to position [0, 0]
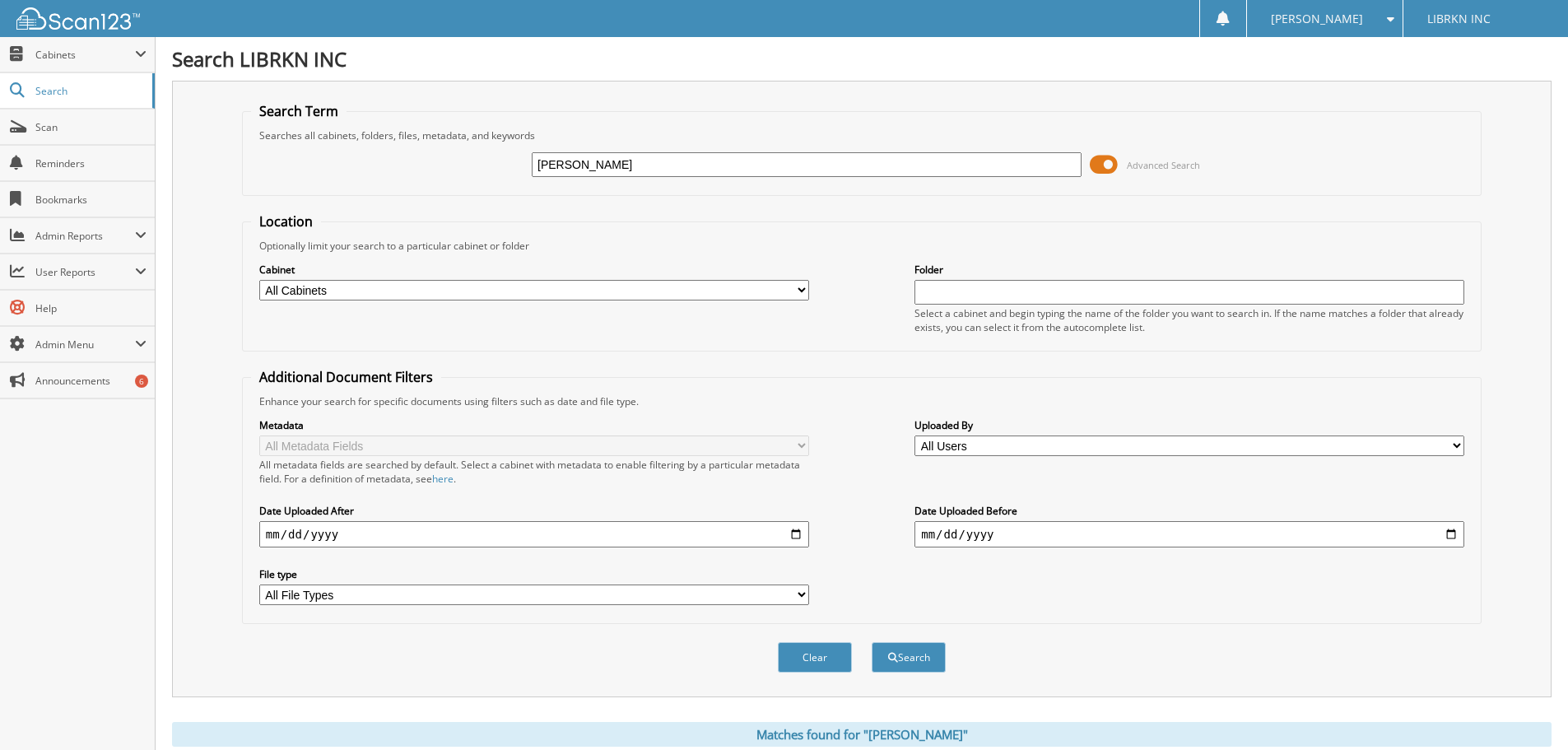
drag, startPoint x: 581, startPoint y: 172, endPoint x: 484, endPoint y: 170, distance: 97.0
click at [484, 166] on div "[PERSON_NAME] Advanced Search" at bounding box center [862, 164] width 1221 height 45
type input "[PERSON_NAME]"
click at [871, 642] on button "Search" at bounding box center [908, 657] width 75 height 31
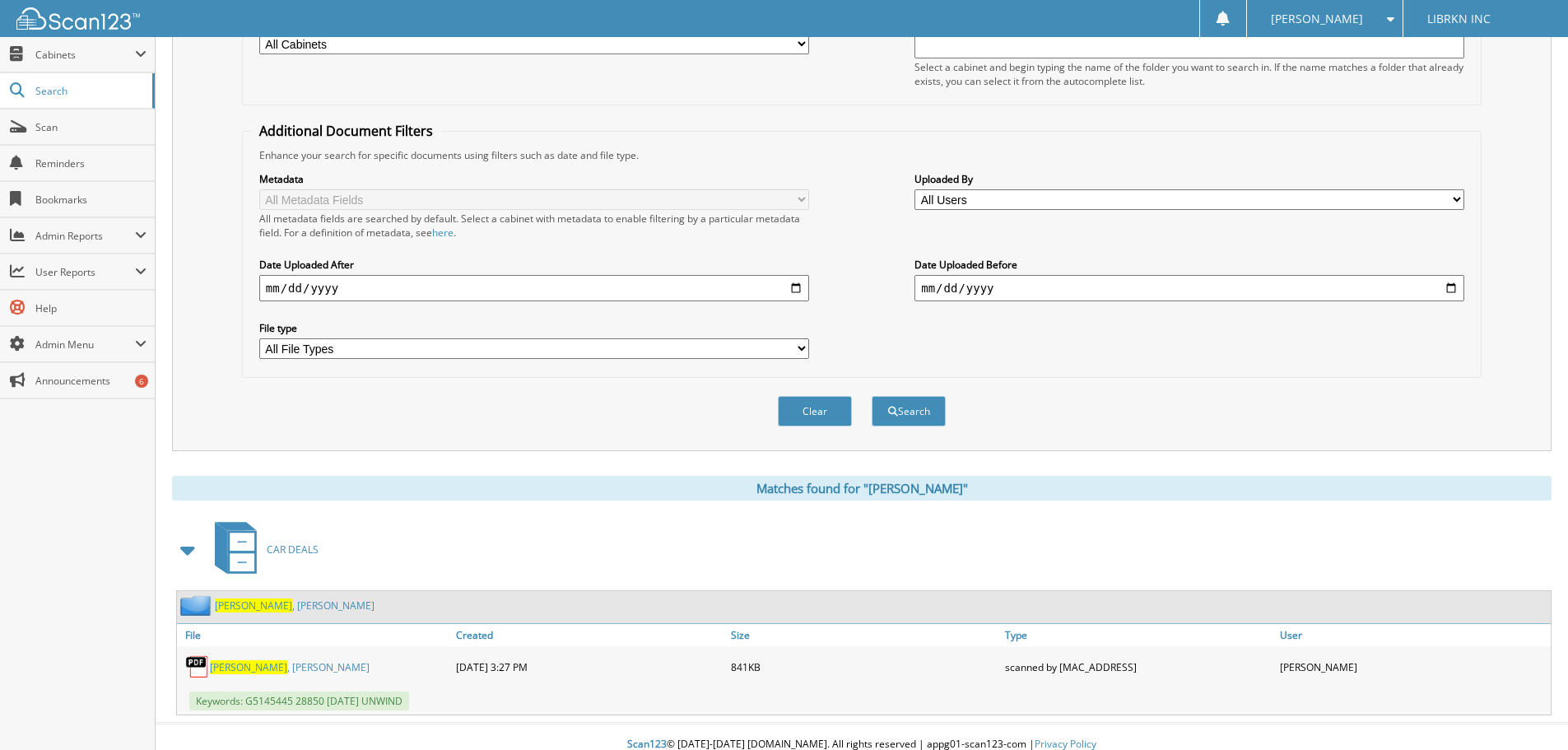
scroll to position [261, 0]
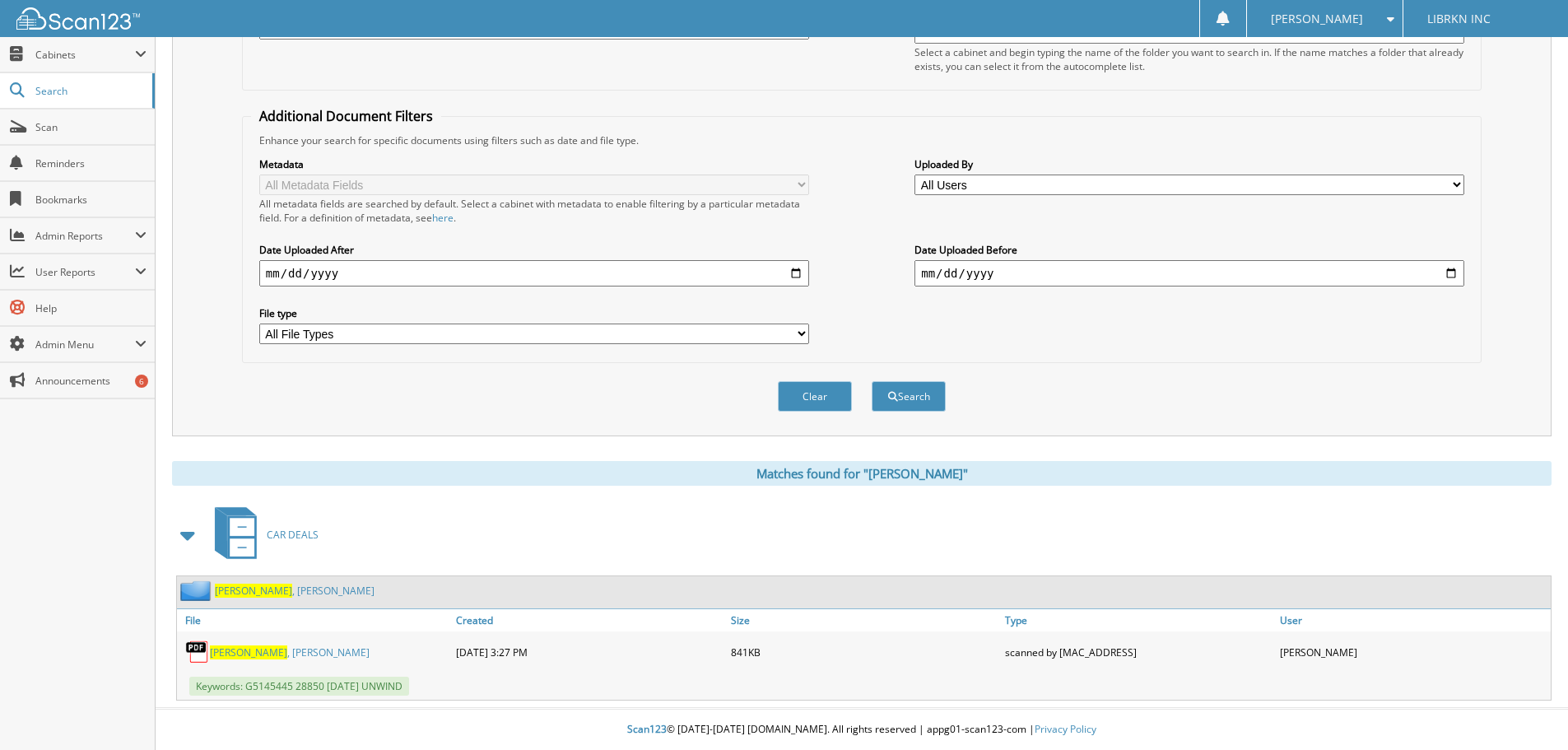
click at [253, 657] on link "[PERSON_NAME]" at bounding box center [289, 652] width 160 height 14
